Goal: Share content

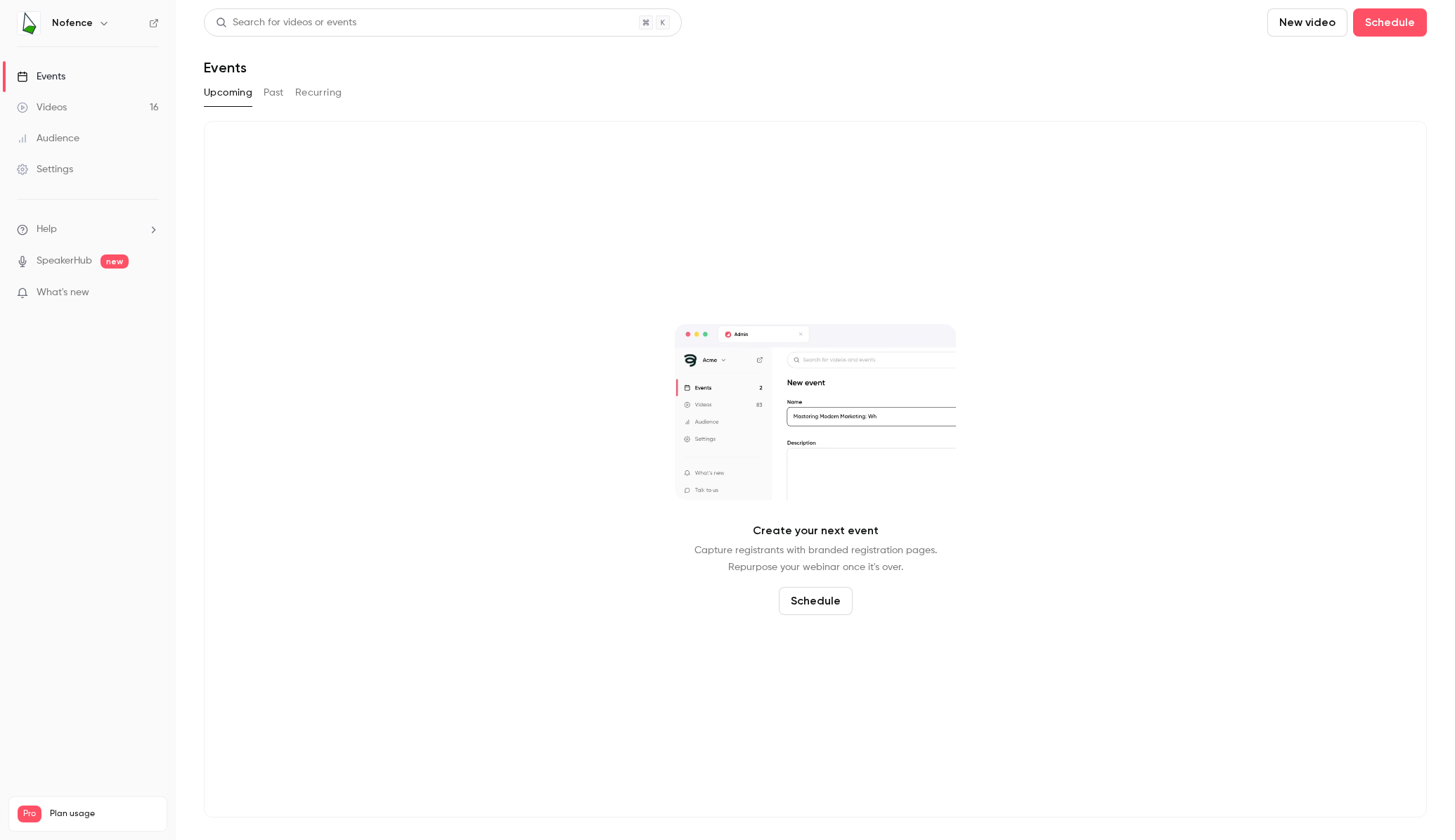
click at [61, 78] on div "Events" at bounding box center [41, 77] width 49 height 14
click at [273, 95] on button "Past" at bounding box center [274, 92] width 20 height 22
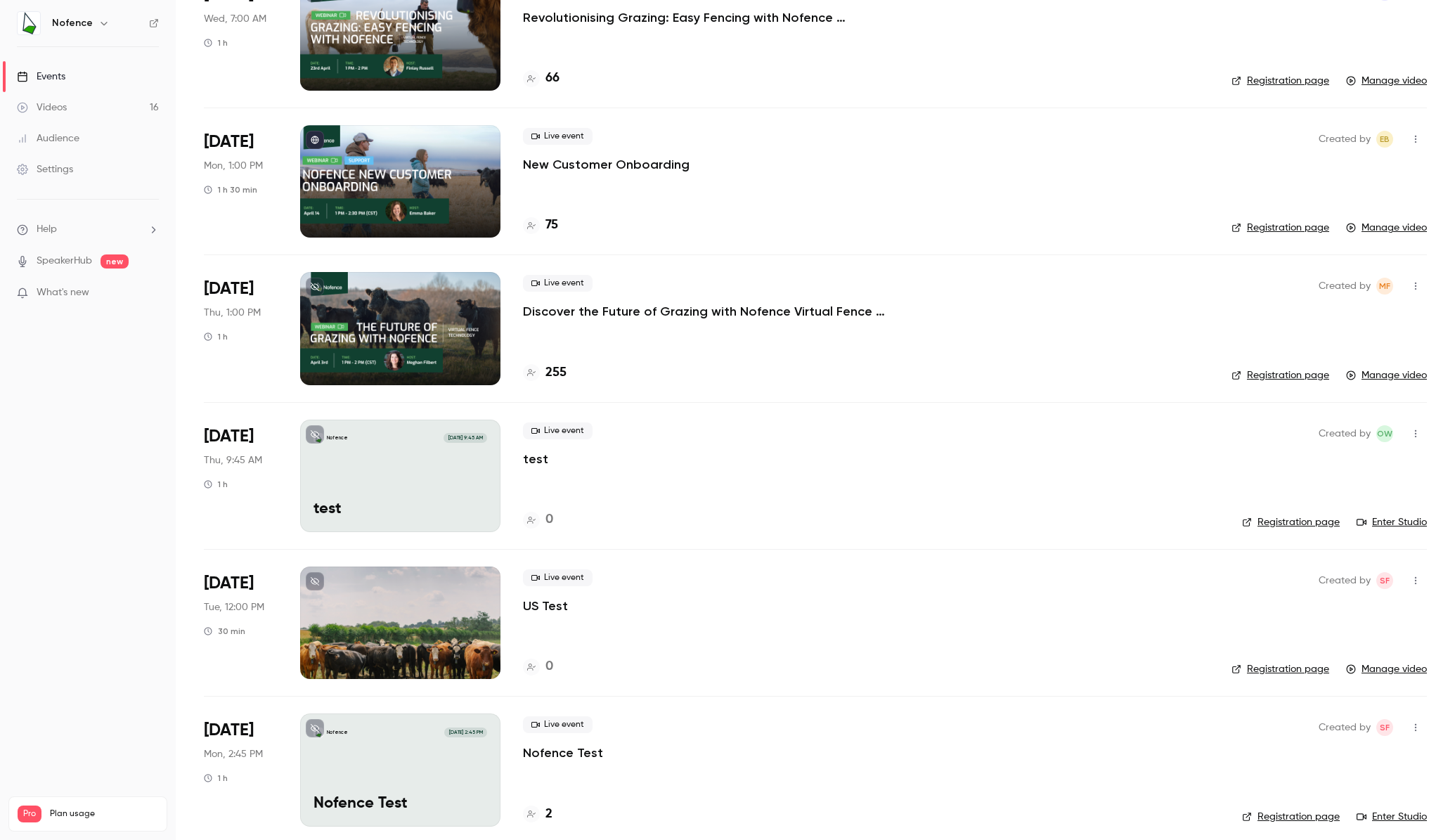
scroll to position [1478, 0]
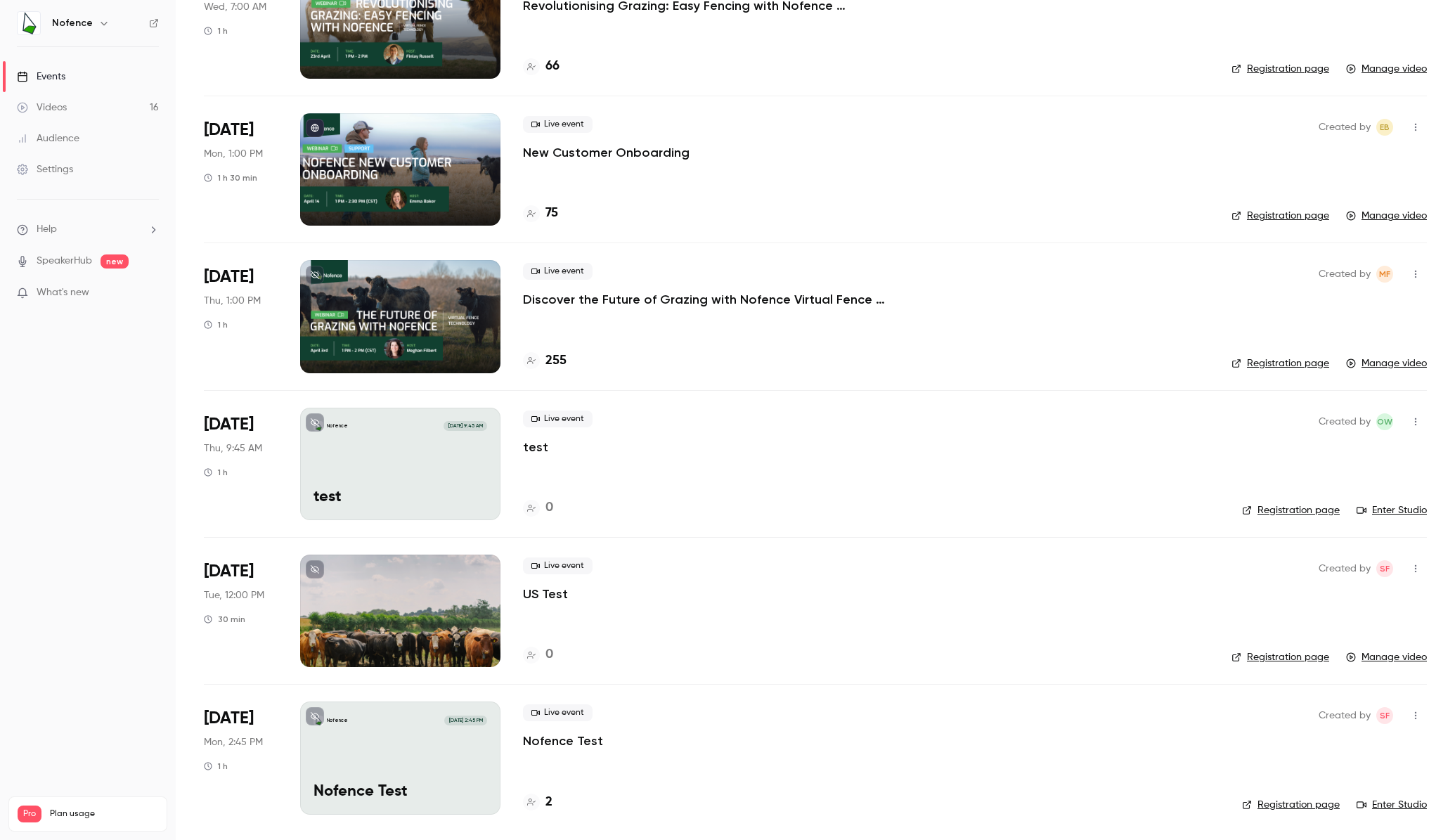
click at [1410, 126] on icon "button" at bounding box center [1415, 127] width 11 height 10
click at [597, 152] on div at bounding box center [727, 420] width 1455 height 840
click at [555, 153] on p "New Customer Onboarding" at bounding box center [606, 153] width 167 height 17
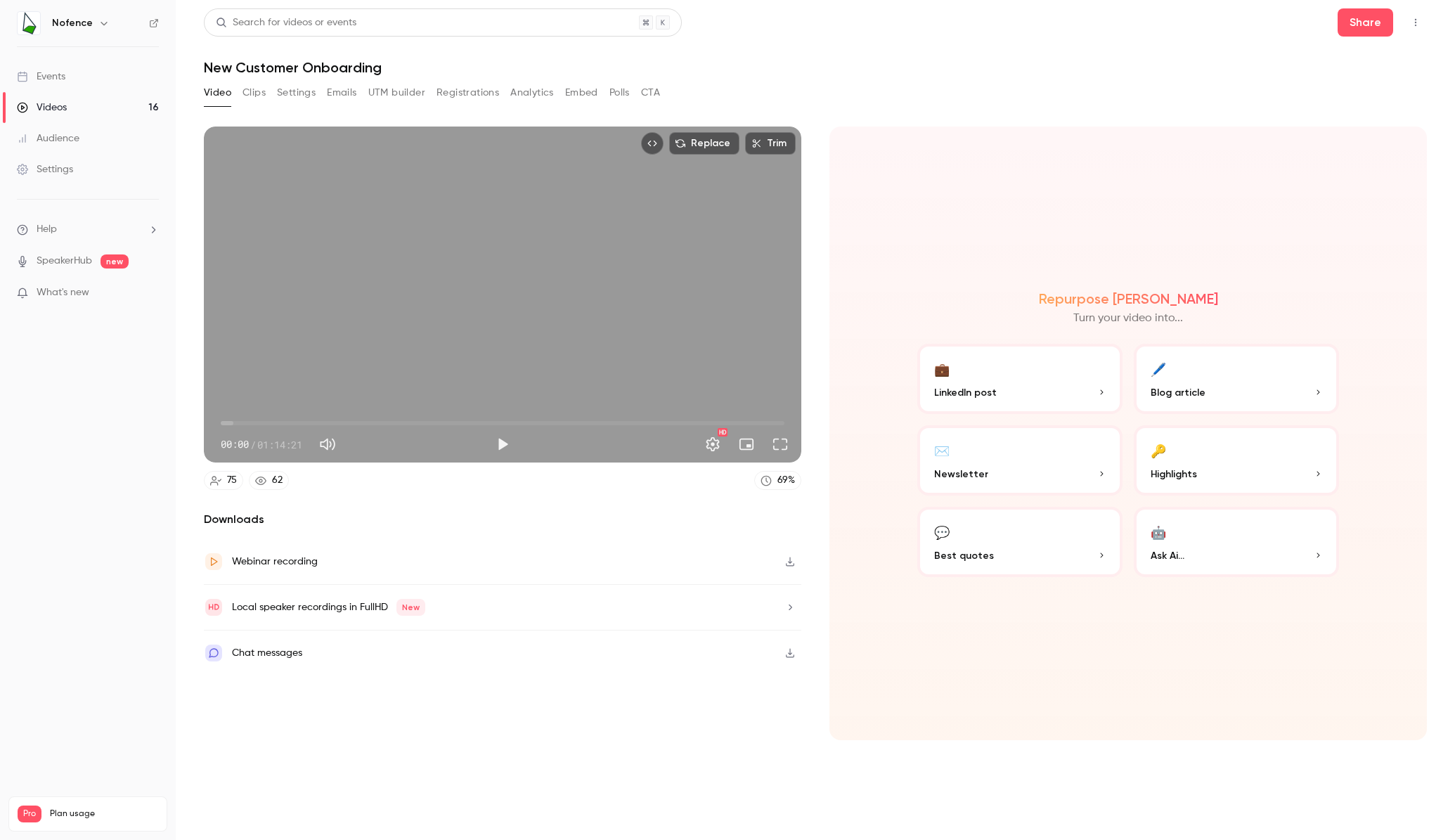
click at [1416, 24] on icon "Top Bar Actions" at bounding box center [1415, 22] width 11 height 10
click at [1377, 25] on div at bounding box center [727, 420] width 1455 height 840
click at [1370, 22] on button "Share" at bounding box center [1366, 22] width 56 height 28
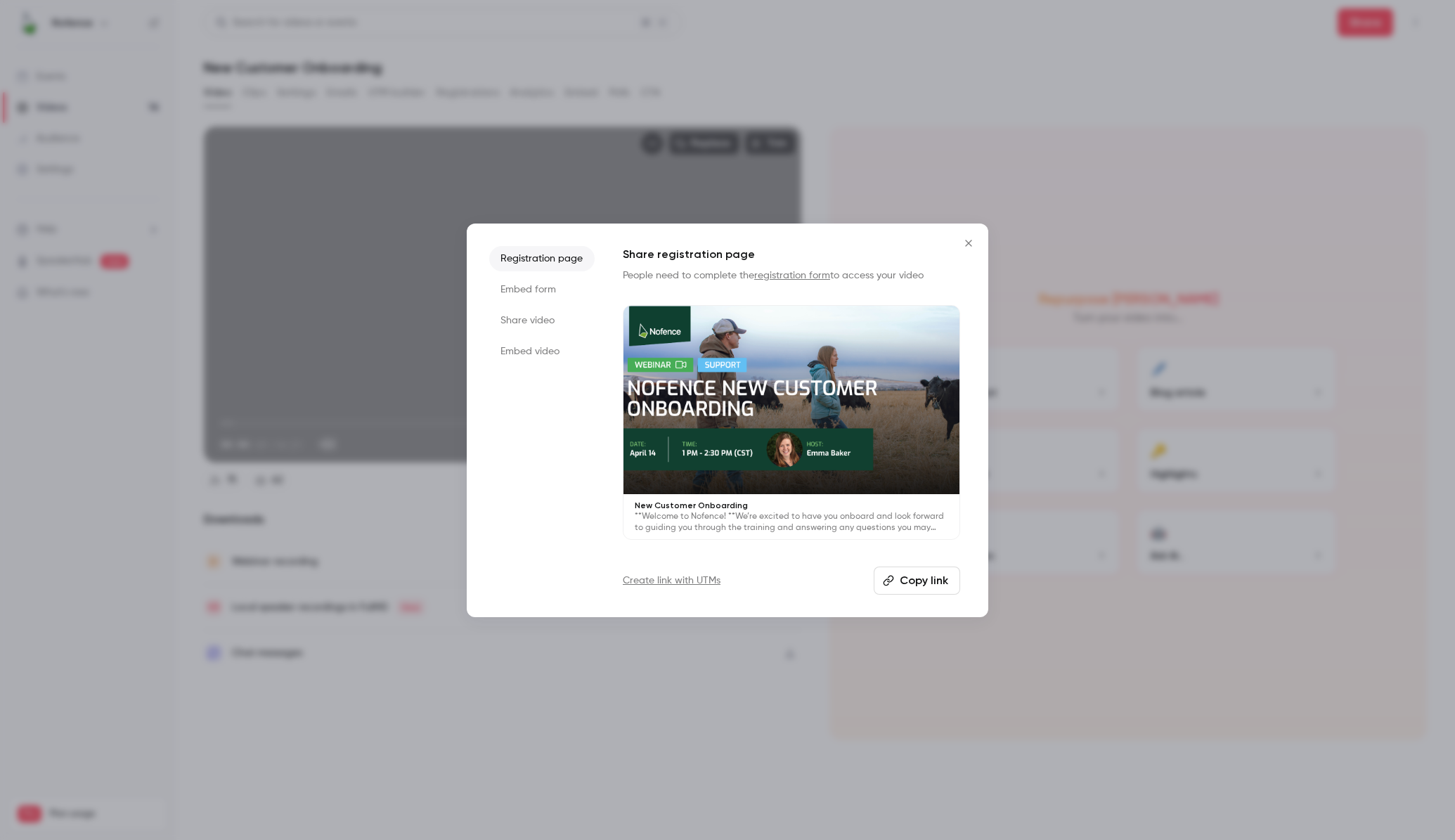
click at [930, 573] on button "Copy link" at bounding box center [916, 580] width 86 height 28
